Goal: Task Accomplishment & Management: Manage account settings

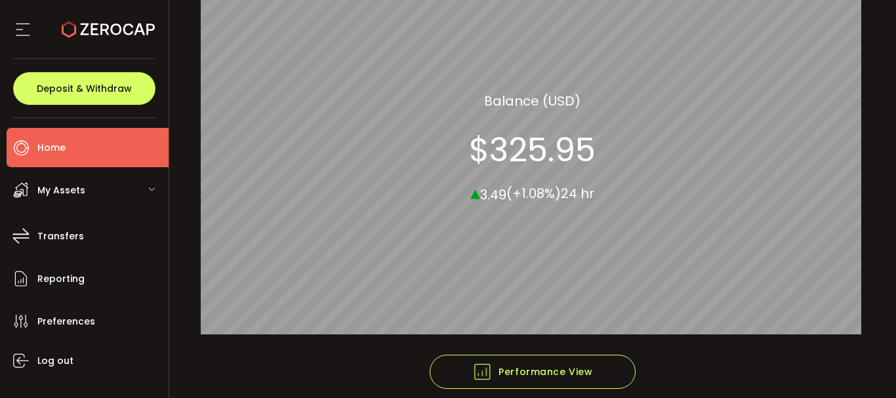
scroll to position [182, 0]
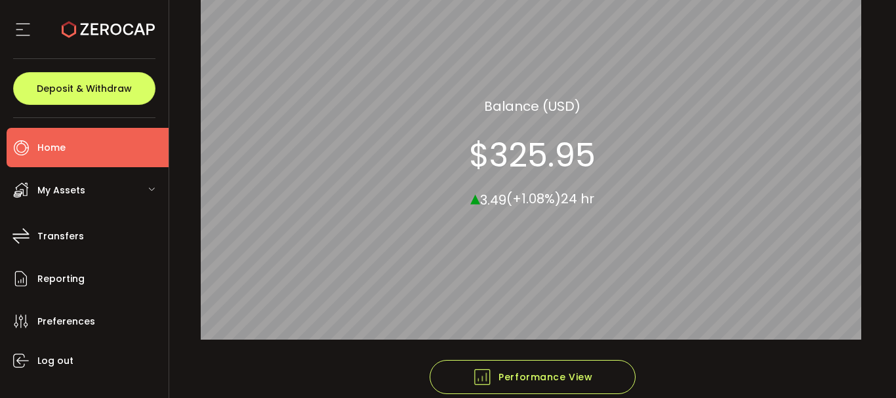
click at [71, 193] on span "My Assets" at bounding box center [61, 190] width 48 height 19
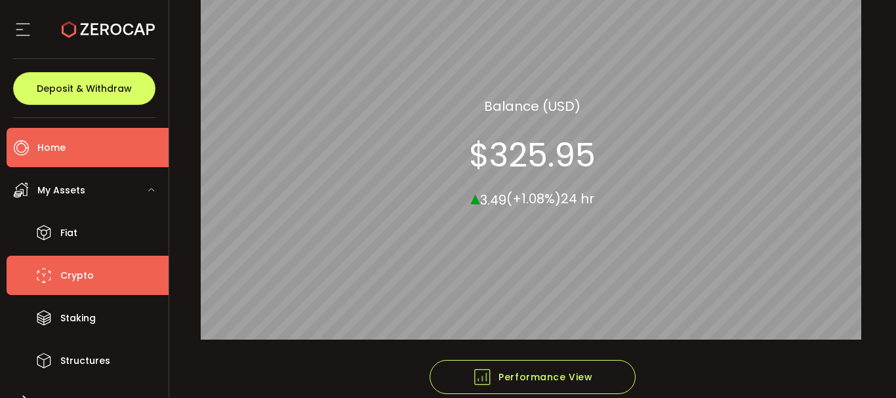
click at [68, 267] on span "Crypto" at bounding box center [76, 275] width 33 height 19
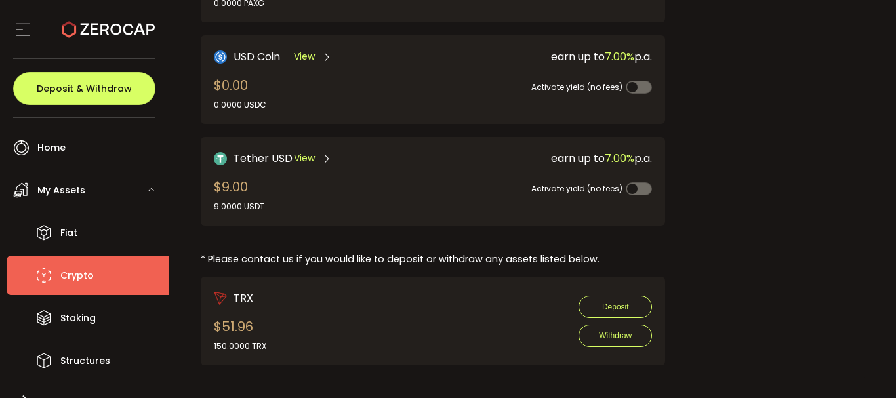
scroll to position [483, 0]
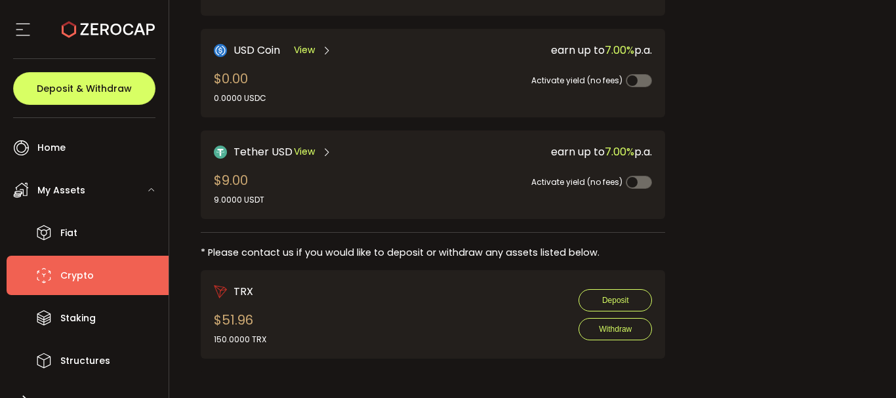
click at [298, 153] on span "View" at bounding box center [304, 152] width 21 height 14
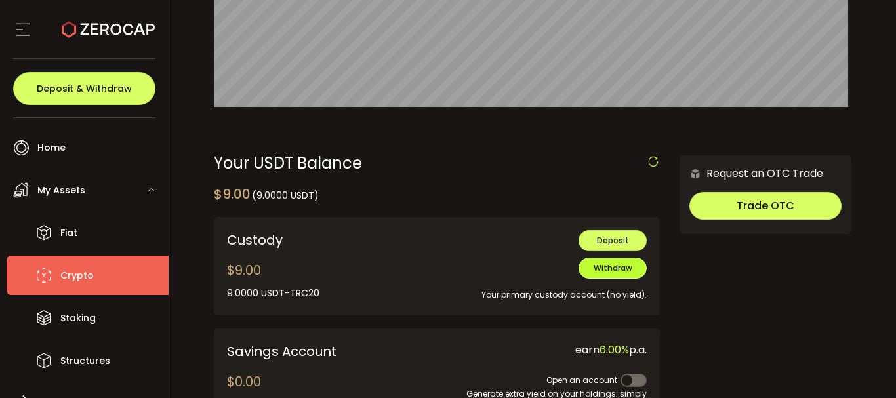
scroll to position [328, 0]
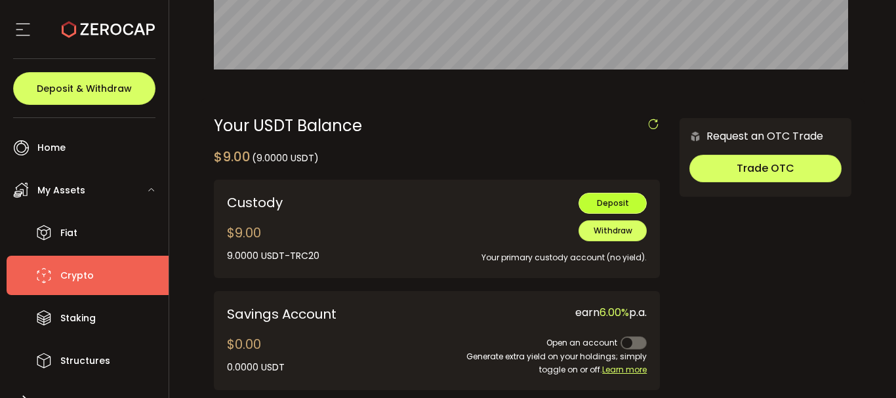
click at [607, 199] on span "Deposit" at bounding box center [613, 202] width 32 height 11
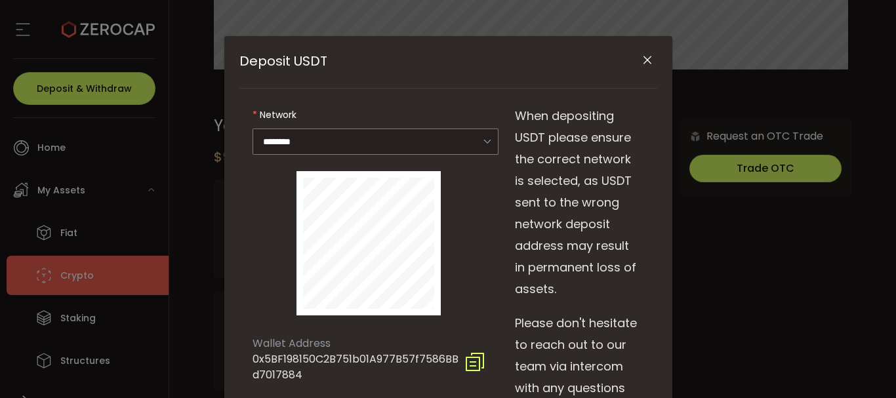
scroll to position [0, 0]
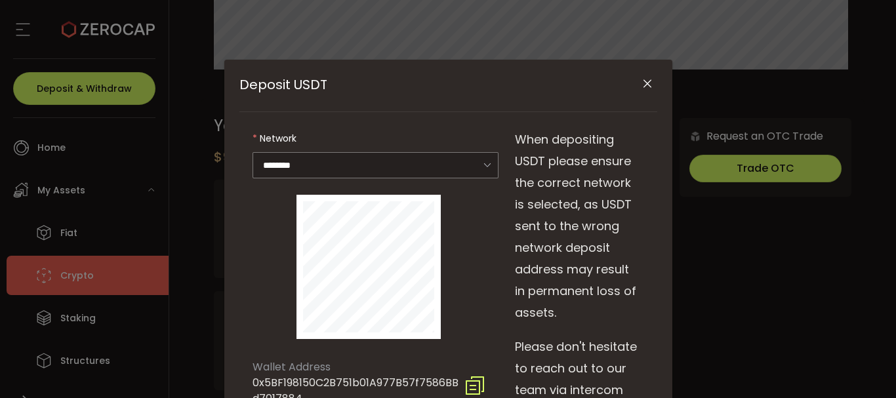
click at [641, 85] on icon "Close" at bounding box center [647, 83] width 13 height 13
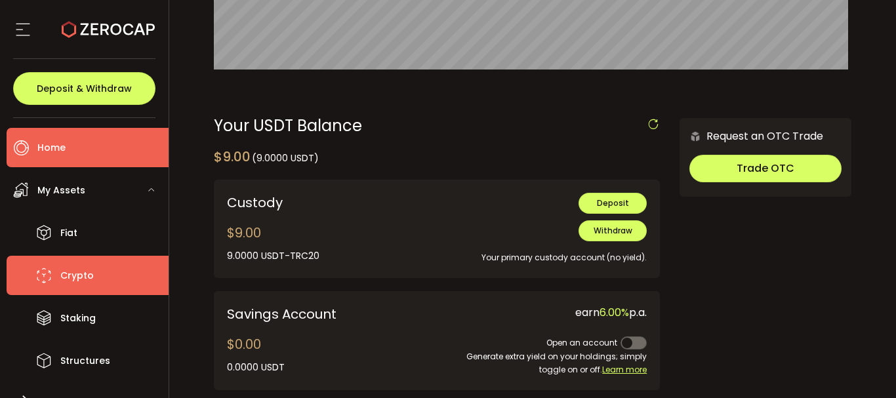
click at [73, 148] on li "Home" at bounding box center [88, 147] width 162 height 39
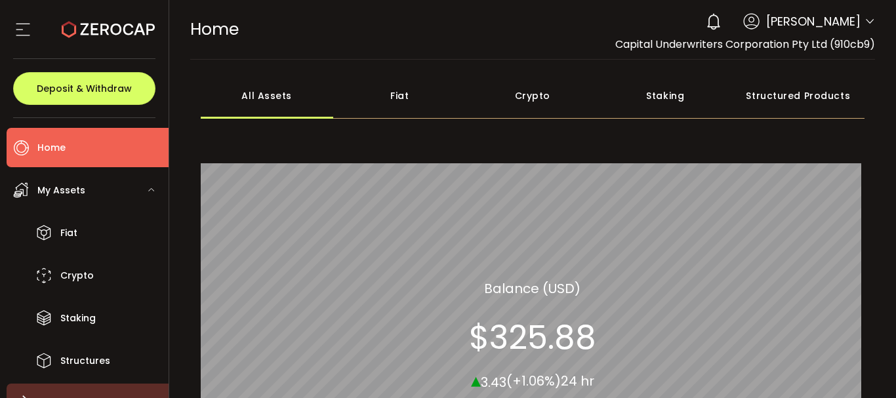
scroll to position [191, 0]
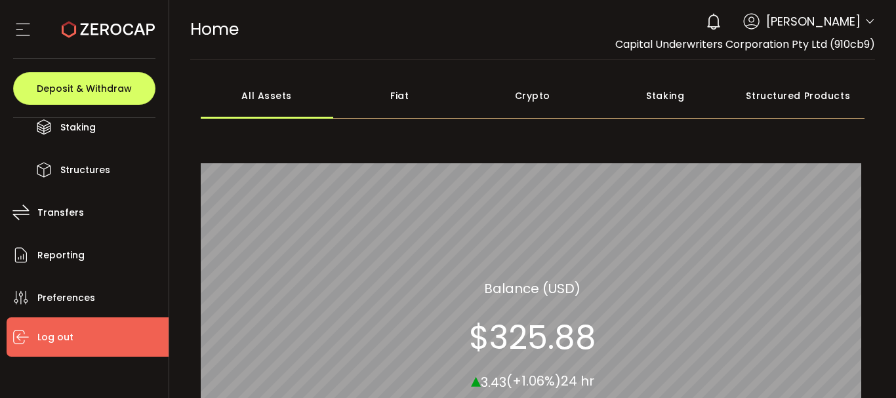
click at [50, 338] on span "Log out" at bounding box center [55, 337] width 36 height 19
